Goal: Information Seeking & Learning: Learn about a topic

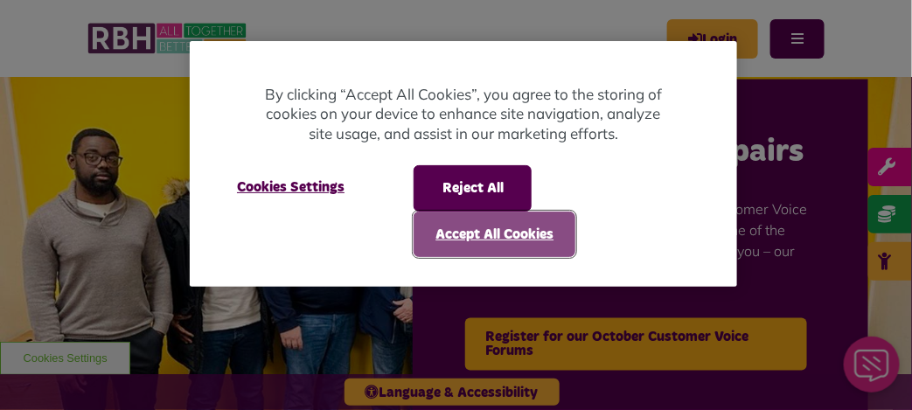
click at [495, 236] on button "Accept All Cookies" at bounding box center [495, 234] width 162 height 45
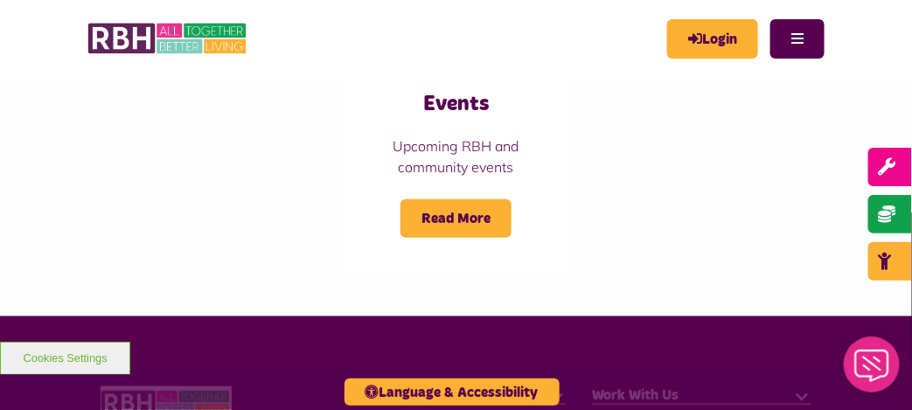
scroll to position [2011, 0]
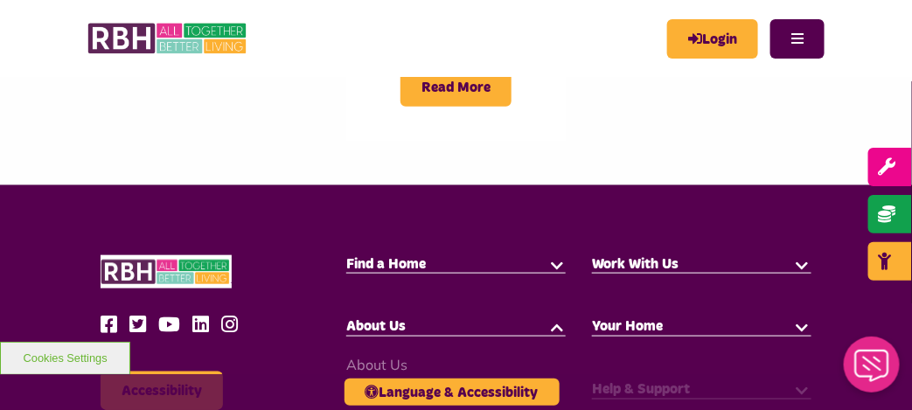
scroll to position [2186, 0]
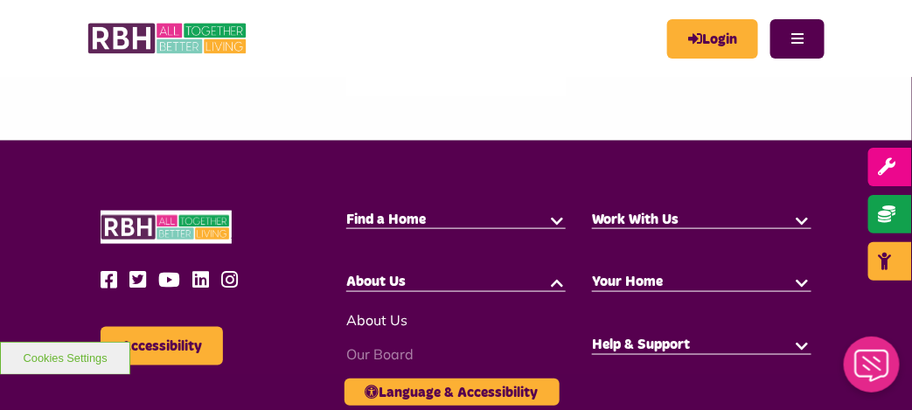
click at [380, 311] on link "About Us" at bounding box center [376, 319] width 61 height 17
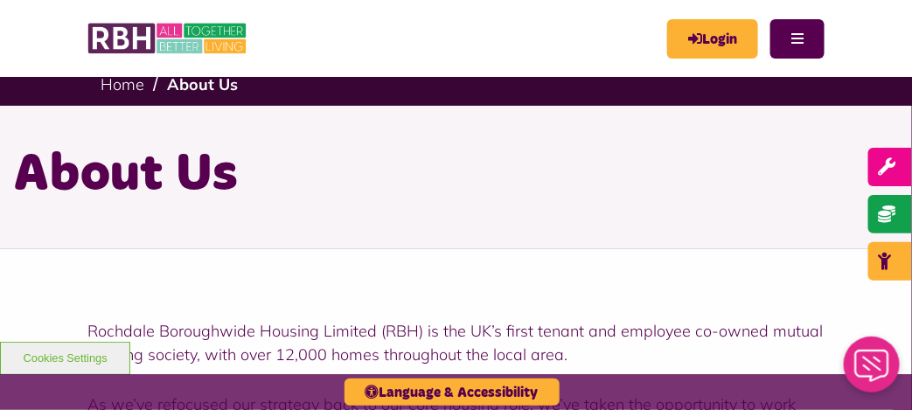
scroll to position [175, 0]
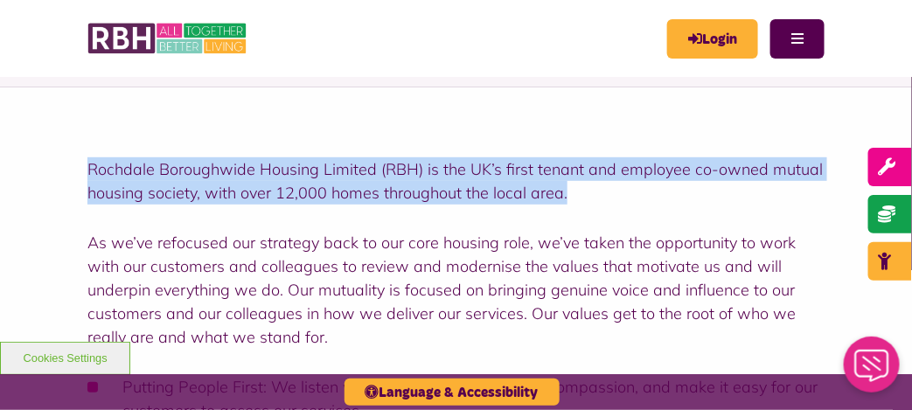
drag, startPoint x: 567, startPoint y: 192, endPoint x: 84, endPoint y: 172, distance: 483.9
click at [84, 172] on div "Rochdale Boroughwide Housing Limited (RBH) is the UK’s first tenant and employe…" at bounding box center [456, 402] width 912 height 631
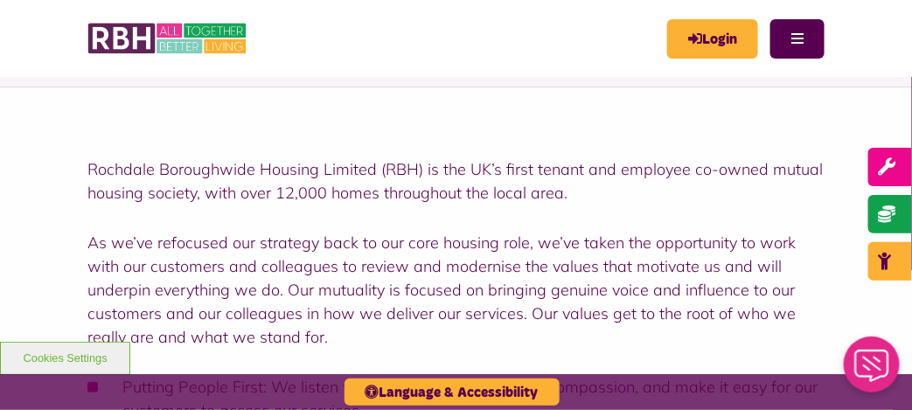
click at [623, 214] on div "Rochdale Boroughwide Housing Limited (RBH) is the UK’s first tenant and employe…" at bounding box center [455, 407] width 737 height 500
